Goal: Task Accomplishment & Management: Manage account settings

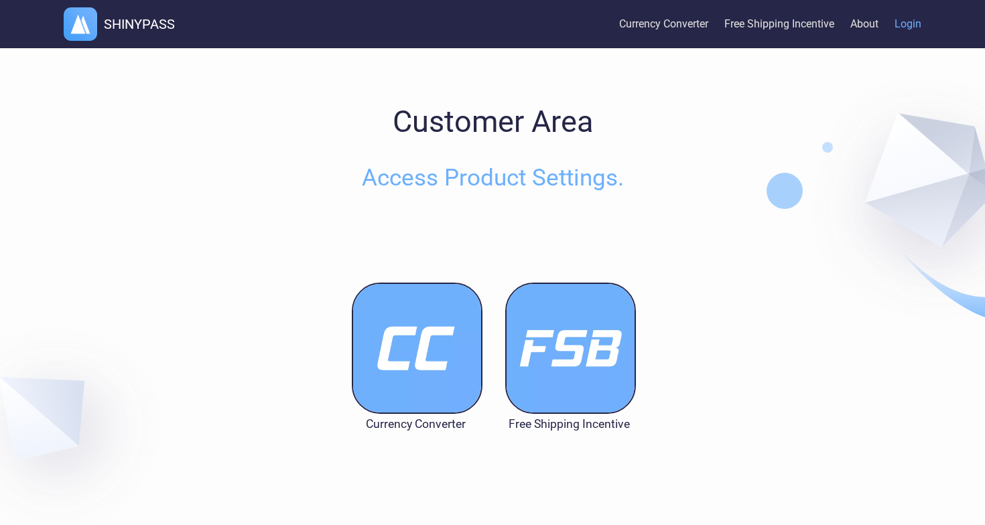
click at [393, 377] on img at bounding box center [417, 348] width 131 height 131
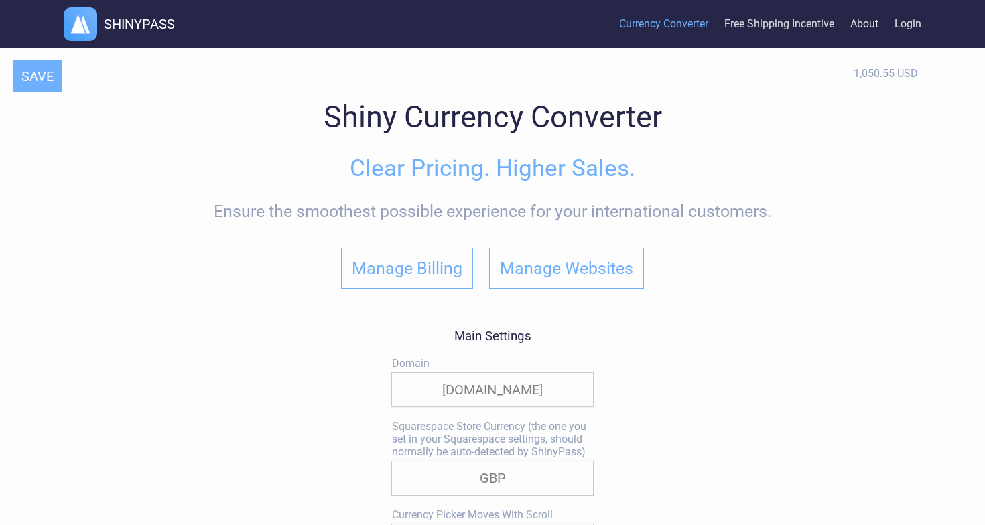
select select
select select "GBP"
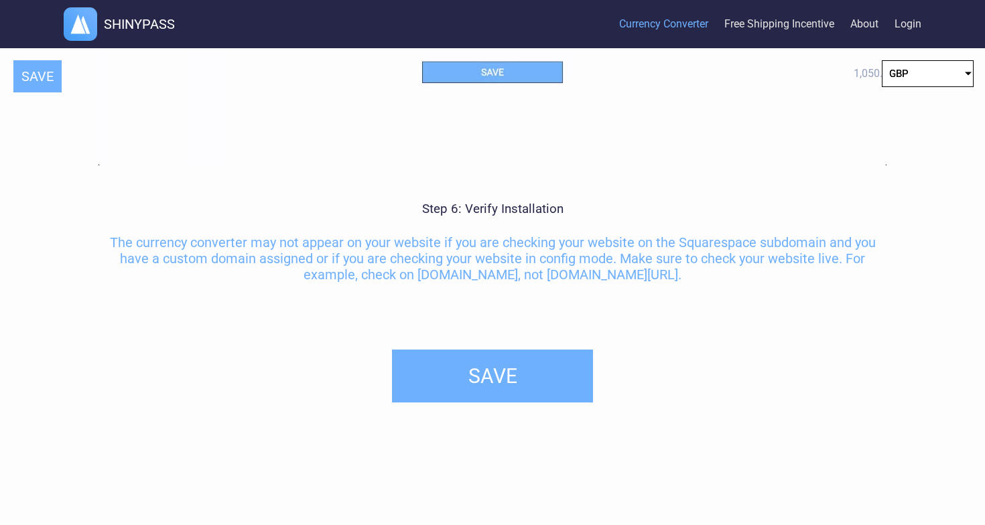
scroll to position [6348, 0]
click at [490, 359] on button "SAVE" at bounding box center [492, 376] width 201 height 53
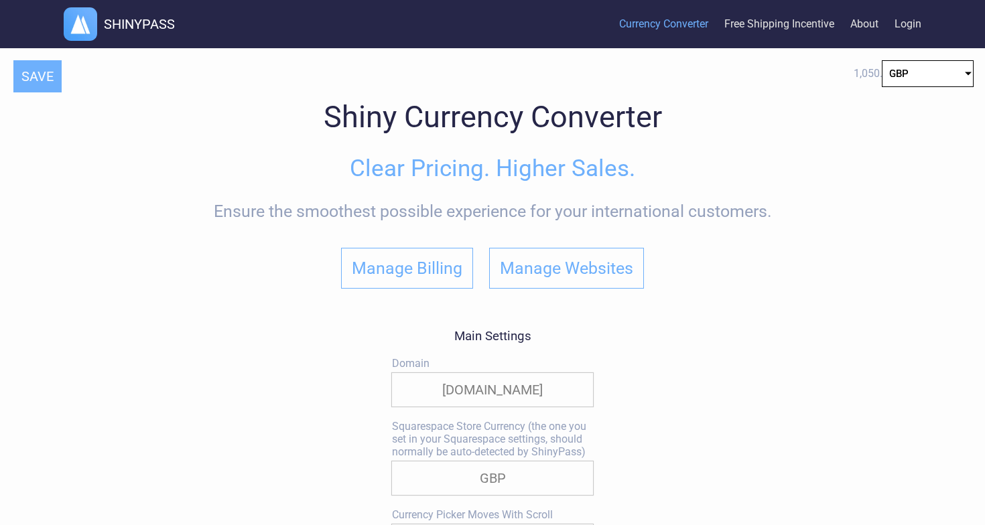
scroll to position [0, 0]
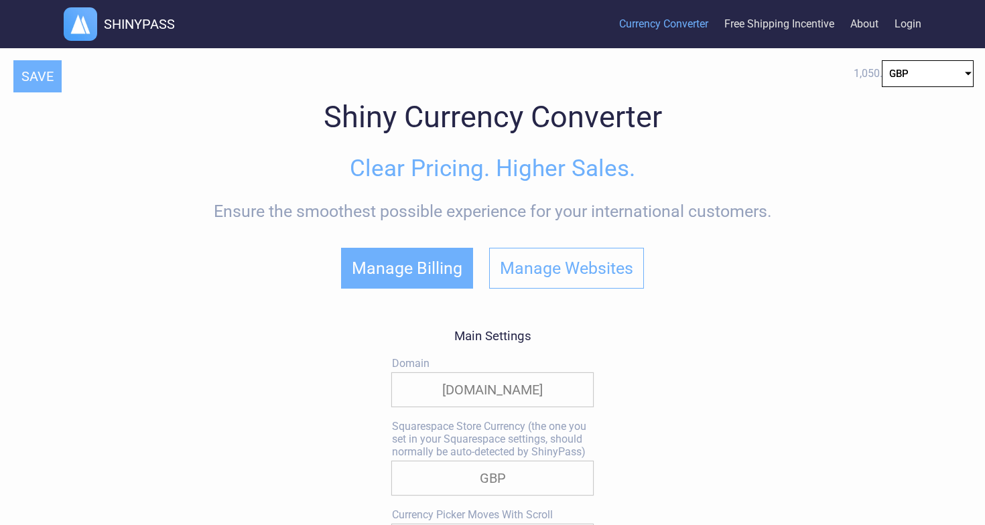
click at [427, 251] on button "Manage Billing" at bounding box center [407, 268] width 132 height 41
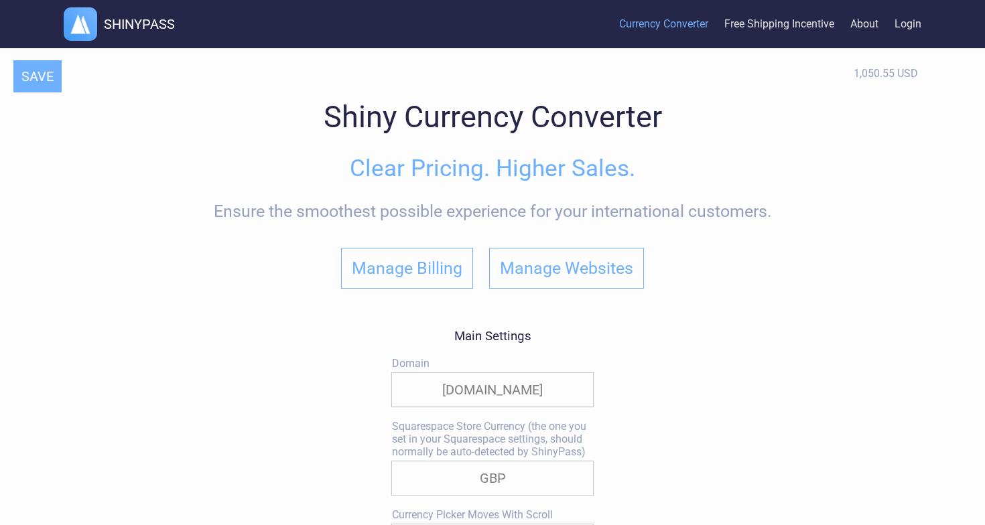
select select "GBP"
select select
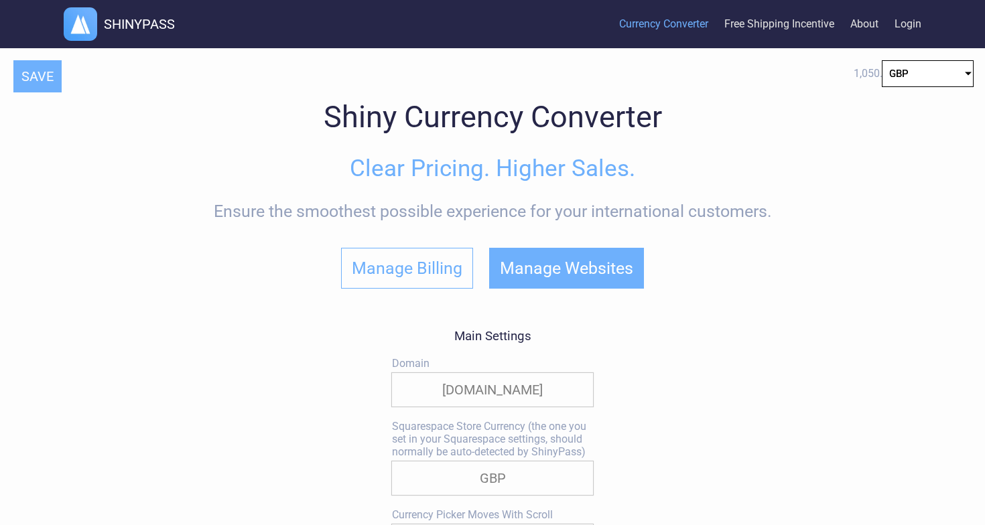
click at [598, 272] on button "Manage Websites" at bounding box center [566, 268] width 155 height 41
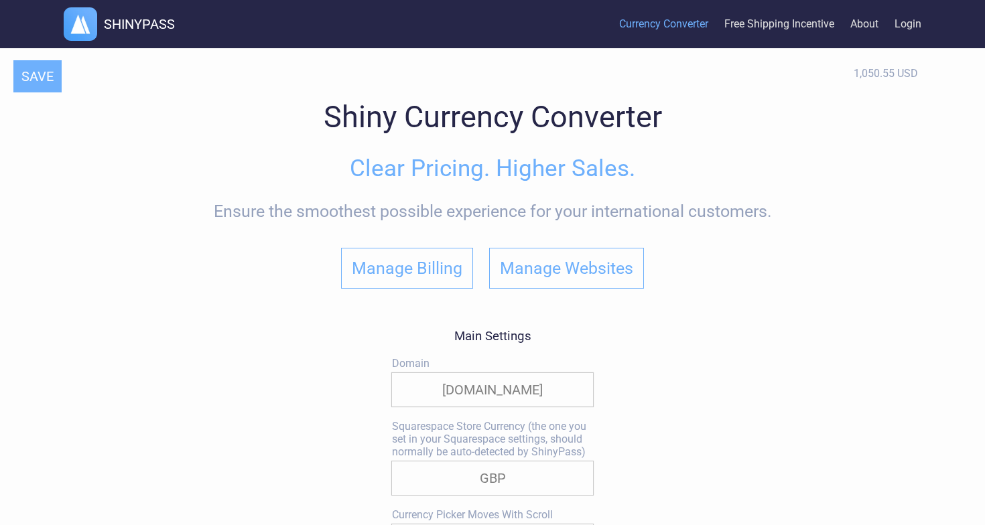
select select "GBP"
select select
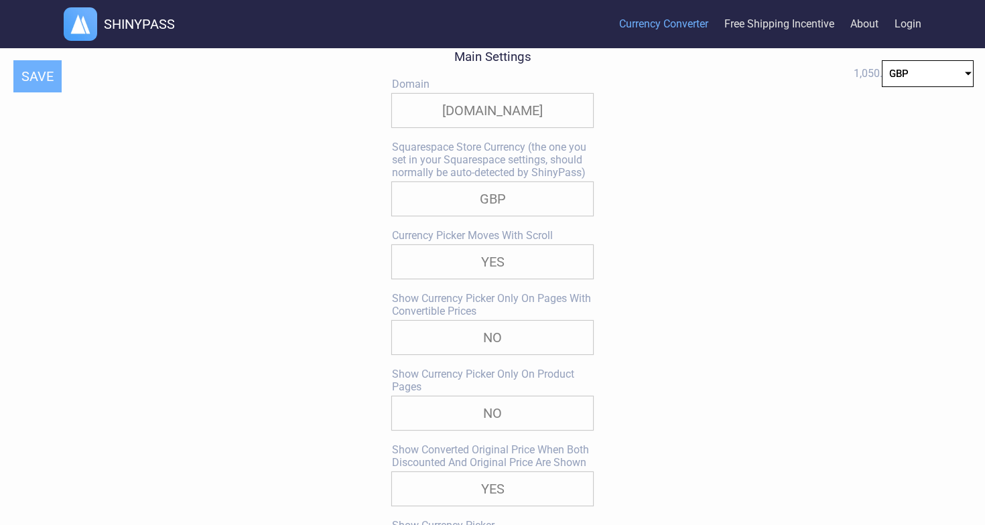
scroll to position [284, 0]
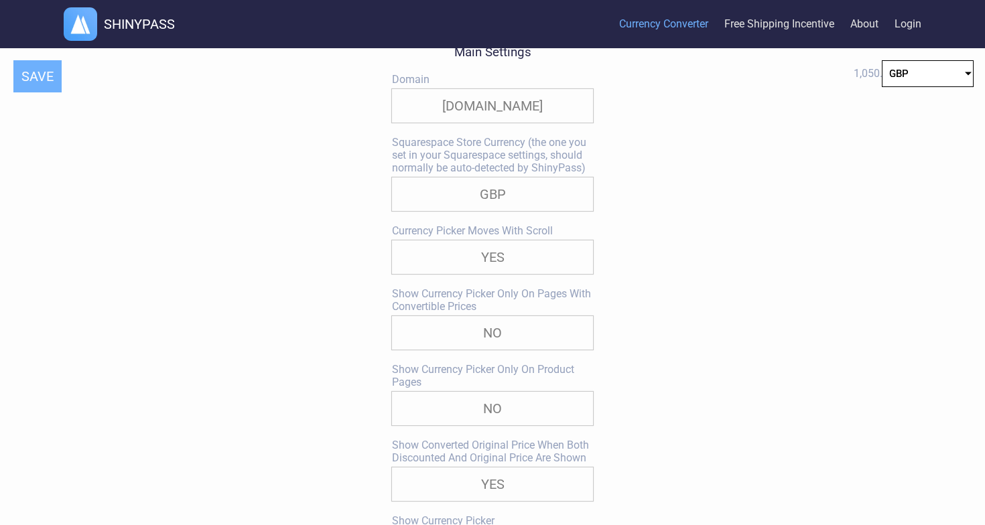
select select "true"
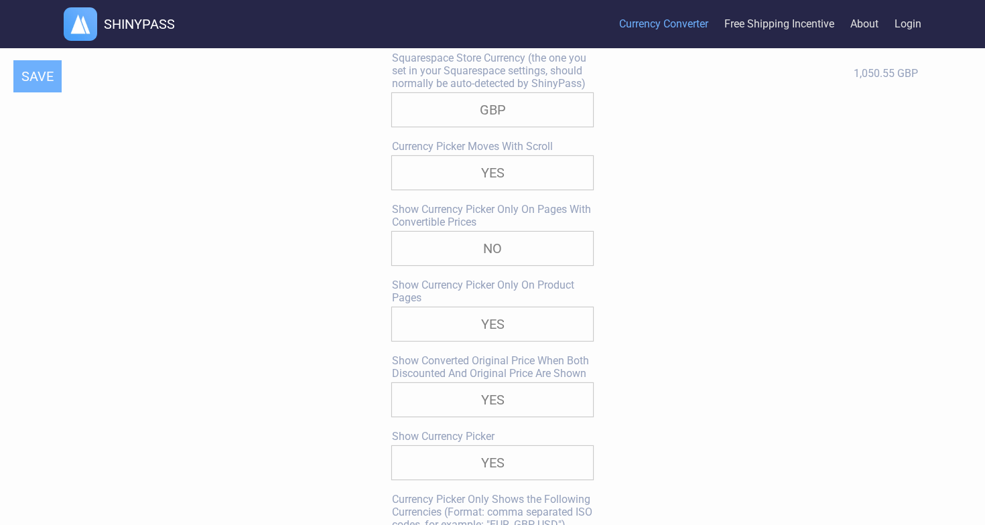
scroll to position [373, 0]
click at [40, 83] on button "SAVE" at bounding box center [37, 76] width 48 height 32
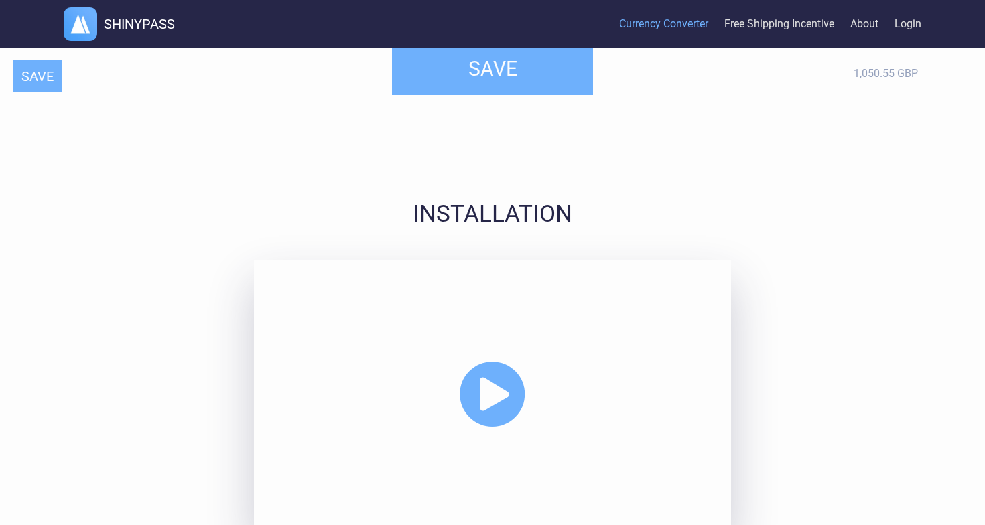
scroll to position [3205, 0]
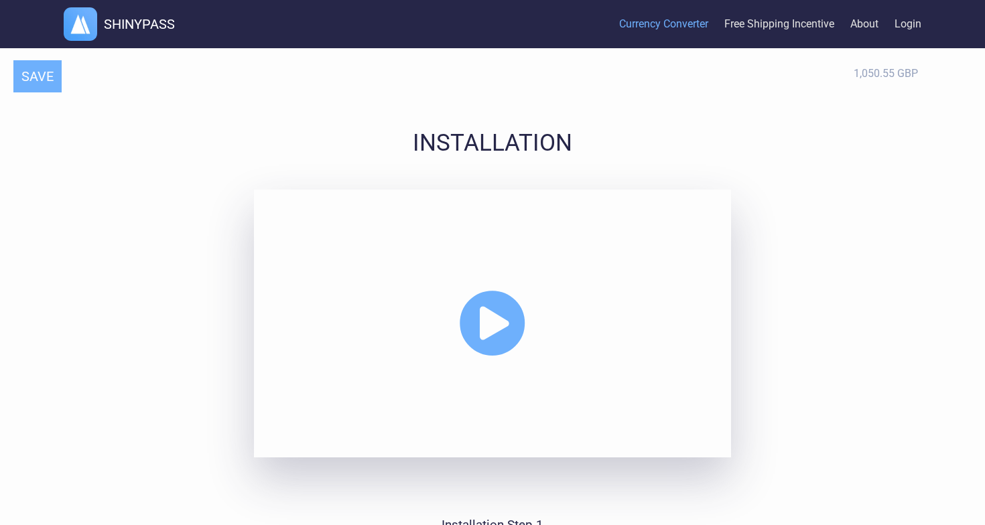
click at [500, 346] on icon at bounding box center [492, 323] width 67 height 67
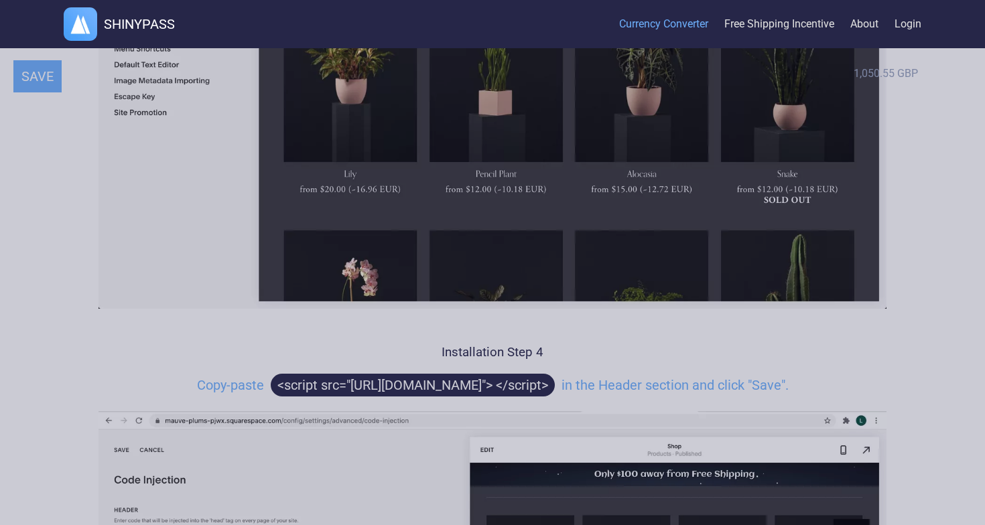
scroll to position [5168, 0]
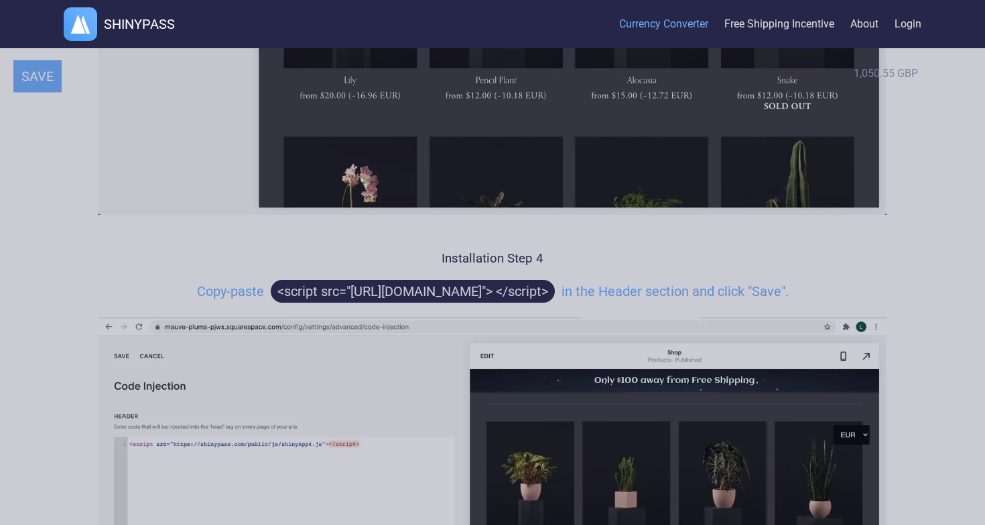
click at [170, 291] on div at bounding box center [492, 262] width 985 height 525
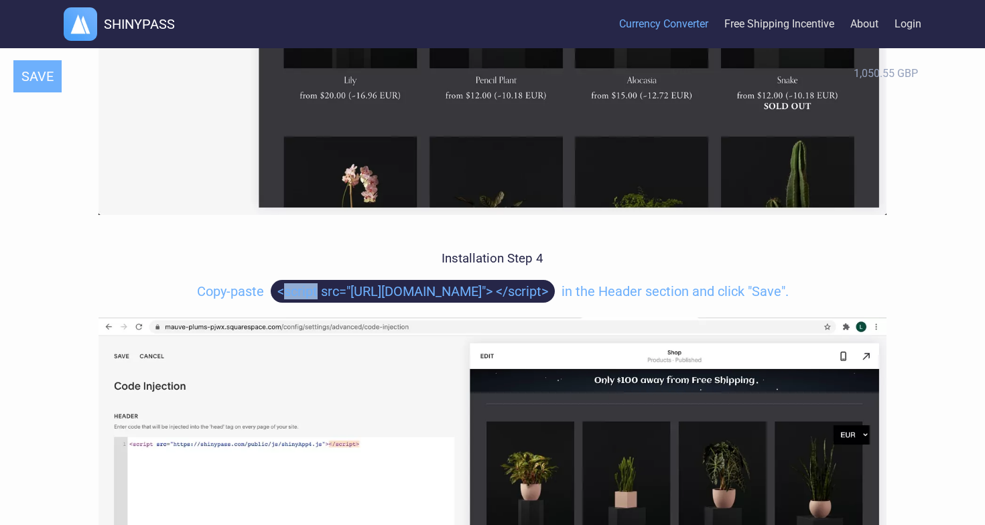
copy span "script"
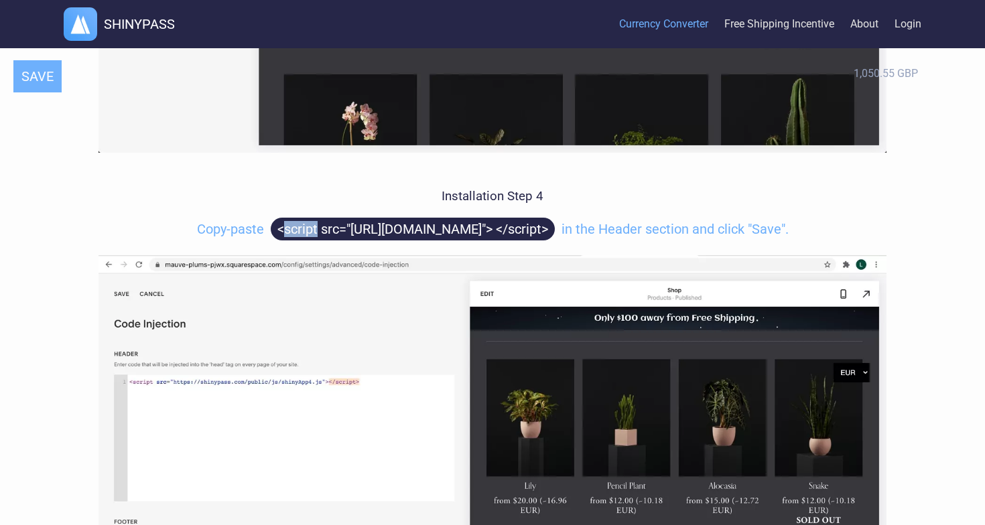
scroll to position [5251, 0]
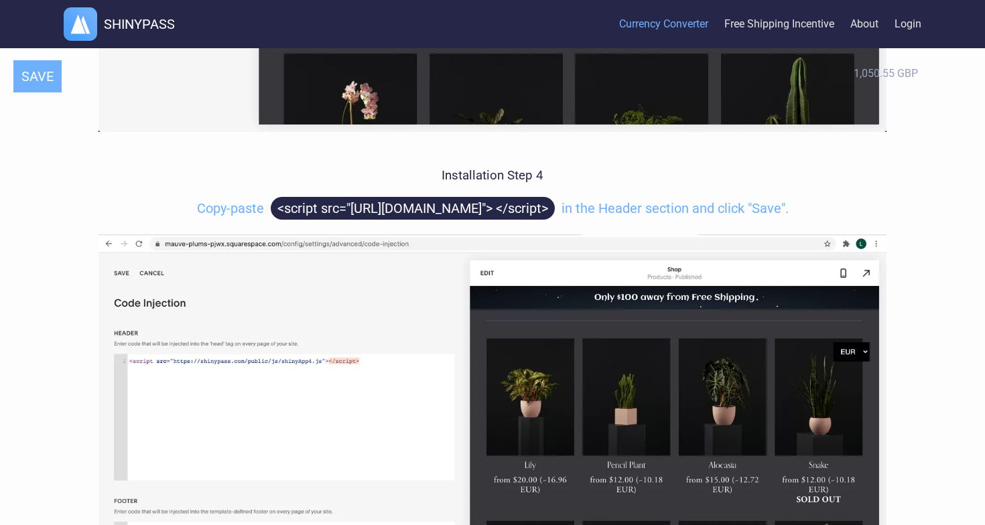
click at [664, 176] on h3 "Installation Step 4" at bounding box center [492, 175] width 788 height 15
click at [153, 207] on h4 "Copy-paste <script src="https://shinypass.com/public/js/shinyApp4.js"> </script…" at bounding box center [492, 208] width 788 height 16
drag, startPoint x: 200, startPoint y: 212, endPoint x: 623, endPoint y: 212, distance: 422.8
click at [555, 212] on span "<script src="https://shinypass.com/public/js/shinyApp4.js"> </script>" at bounding box center [413, 208] width 284 height 23
copy h4 "<script src="https://shinypass.com/public/js/shinyApp4.js"> </script>"
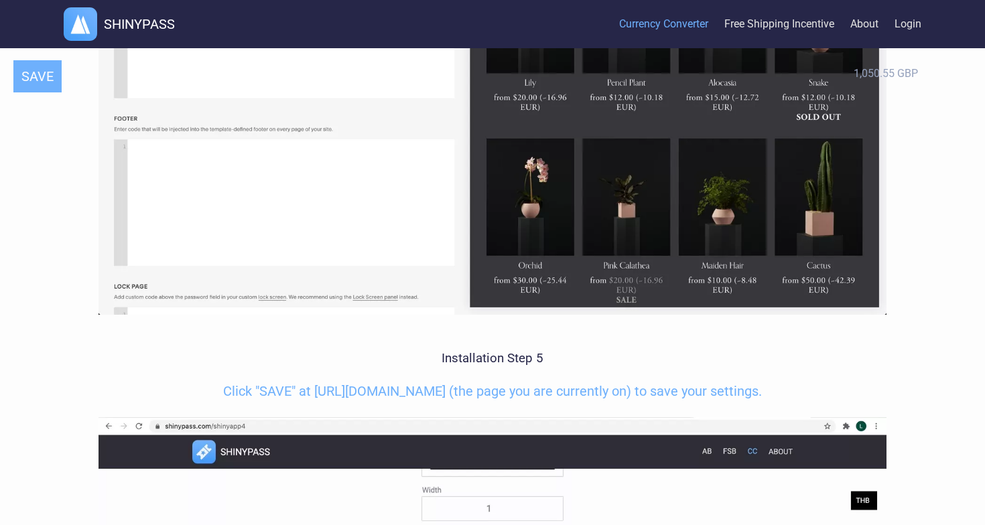
scroll to position [5769, 0]
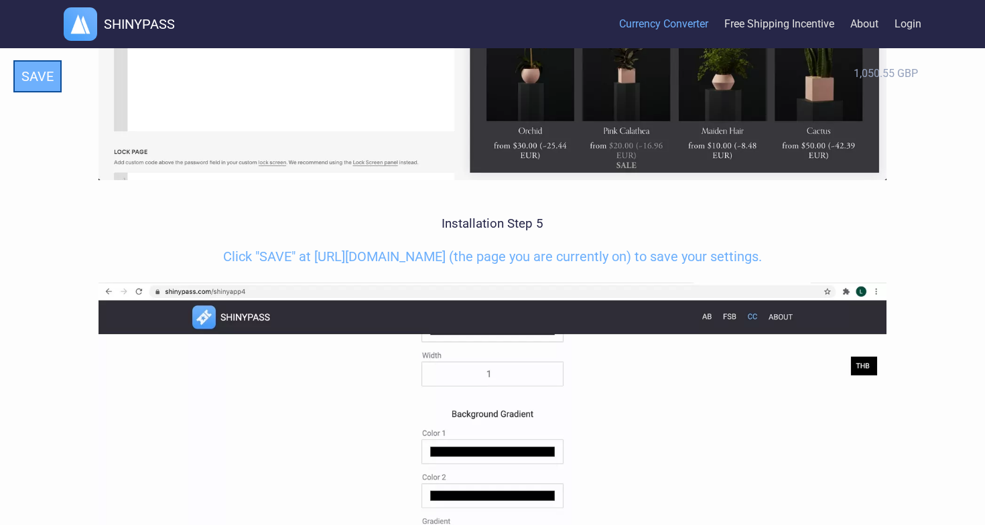
click at [35, 71] on button "SAVE" at bounding box center [37, 76] width 48 height 32
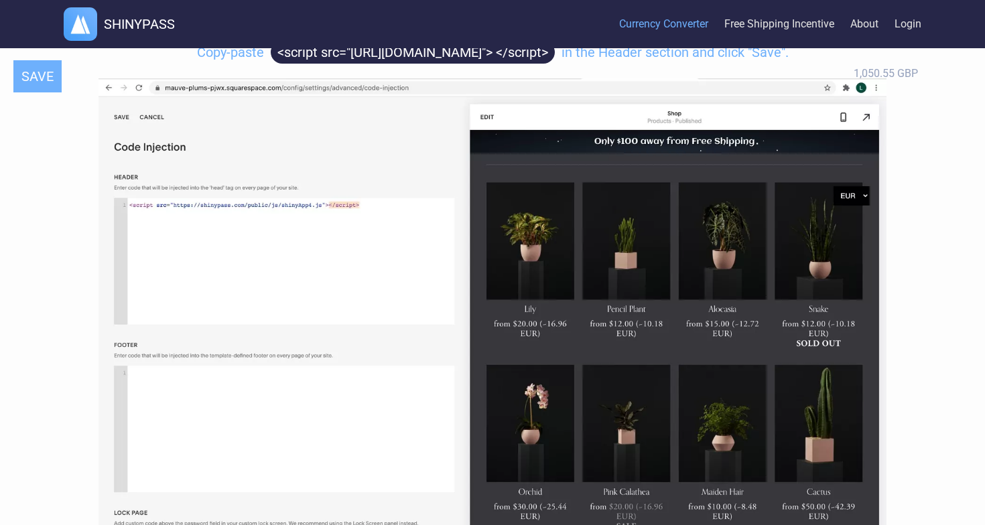
scroll to position [5394, 0]
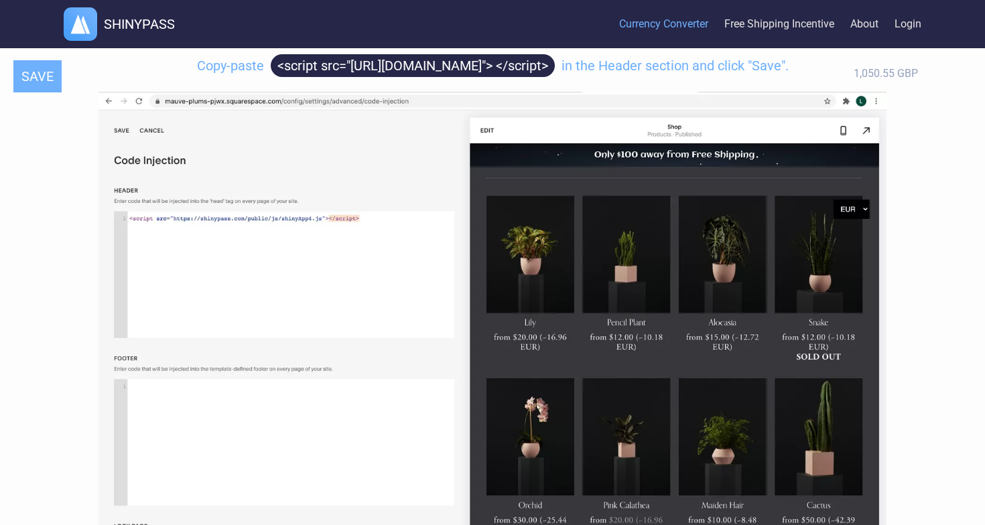
click at [866, 206] on img at bounding box center [492, 323] width 788 height 463
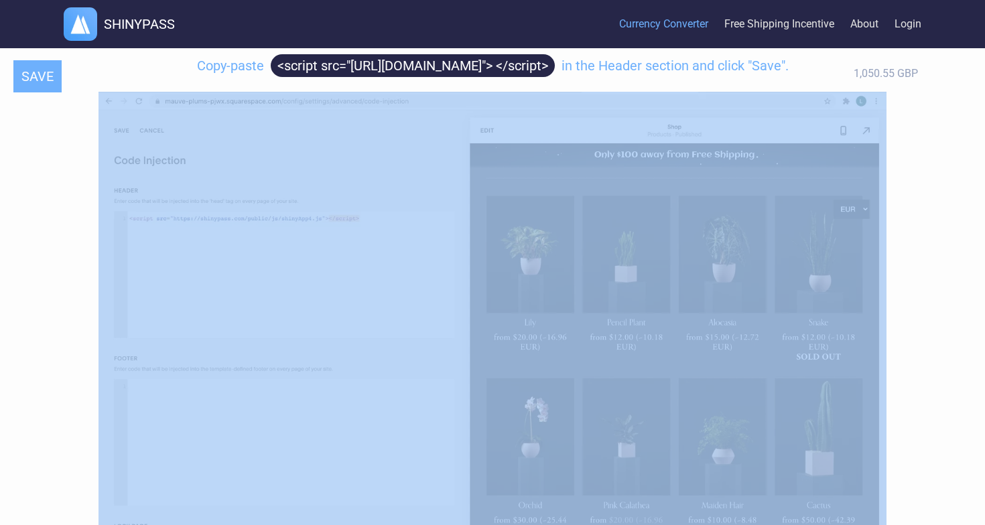
click at [866, 206] on img at bounding box center [492, 323] width 788 height 463
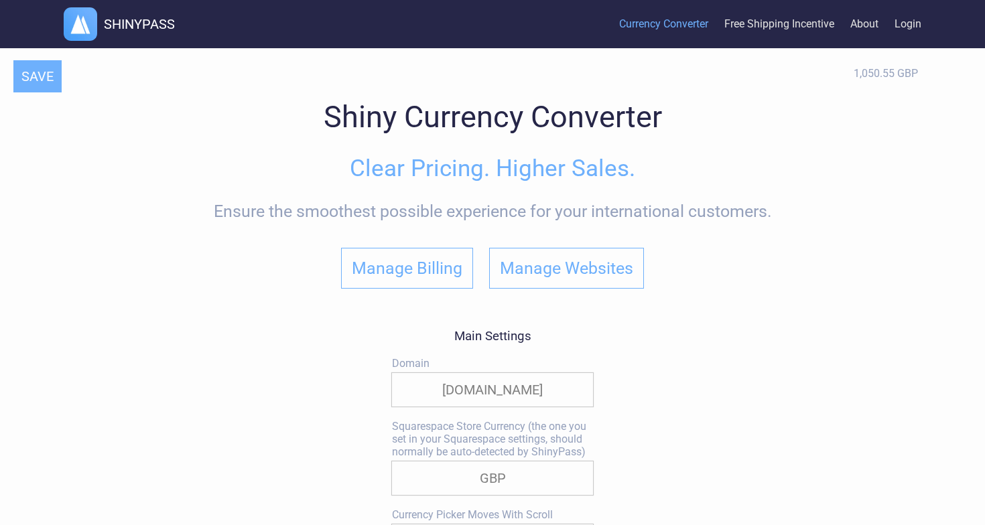
scroll to position [0, 0]
click at [865, 25] on link "About" at bounding box center [864, 24] width 28 height 41
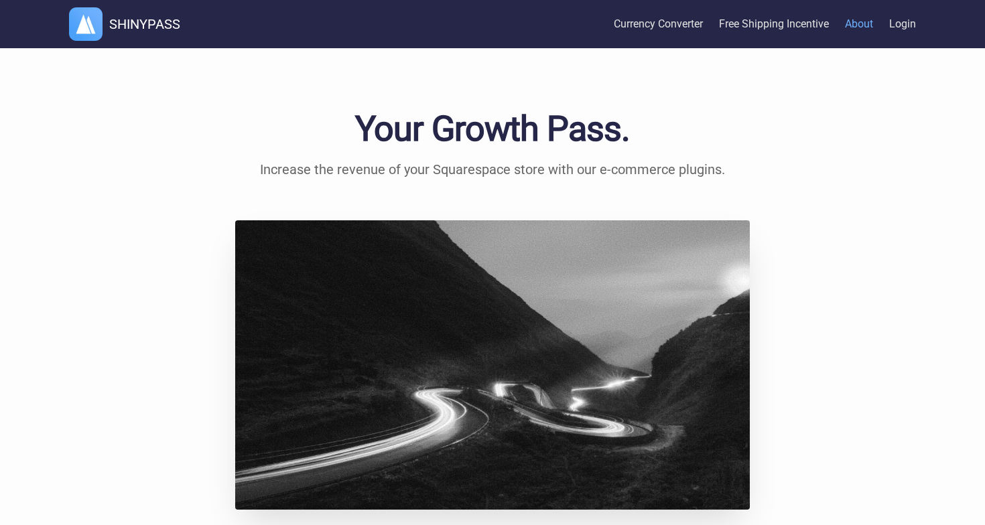
click at [909, 17] on link "Login" at bounding box center [902, 24] width 27 height 41
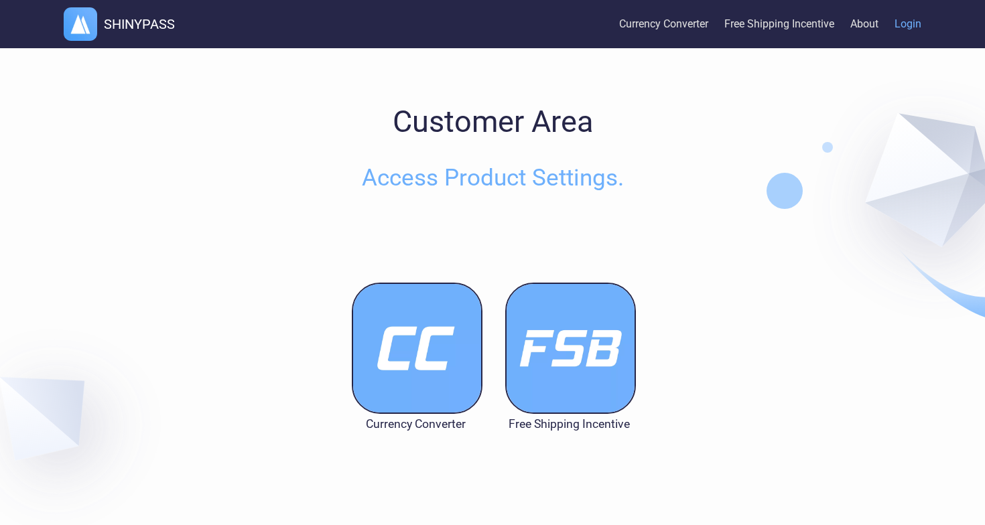
click at [419, 370] on img at bounding box center [417, 348] width 131 height 131
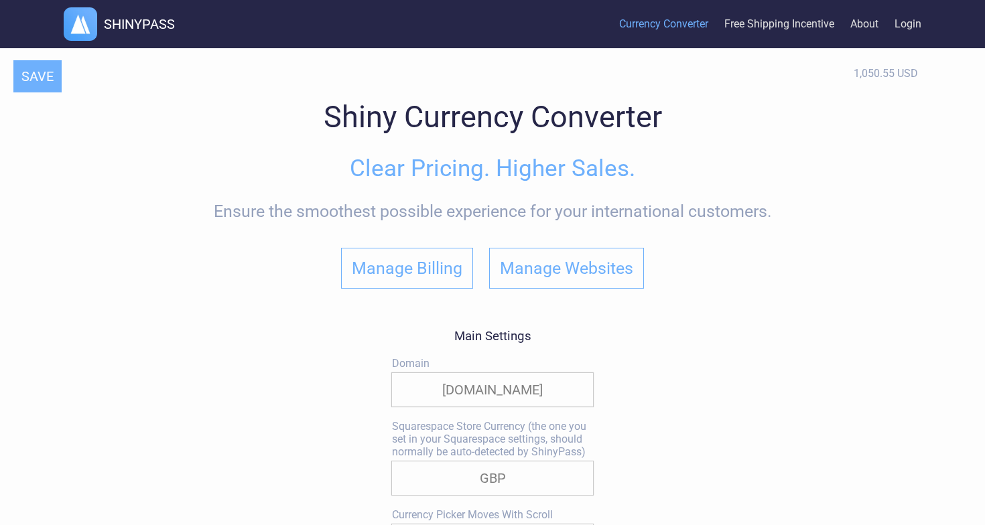
select select "true"
select select
click at [146, 29] on h1 "SHINYPASS" at bounding box center [139, 24] width 71 height 16
